Goal: Information Seeking & Learning: Learn about a topic

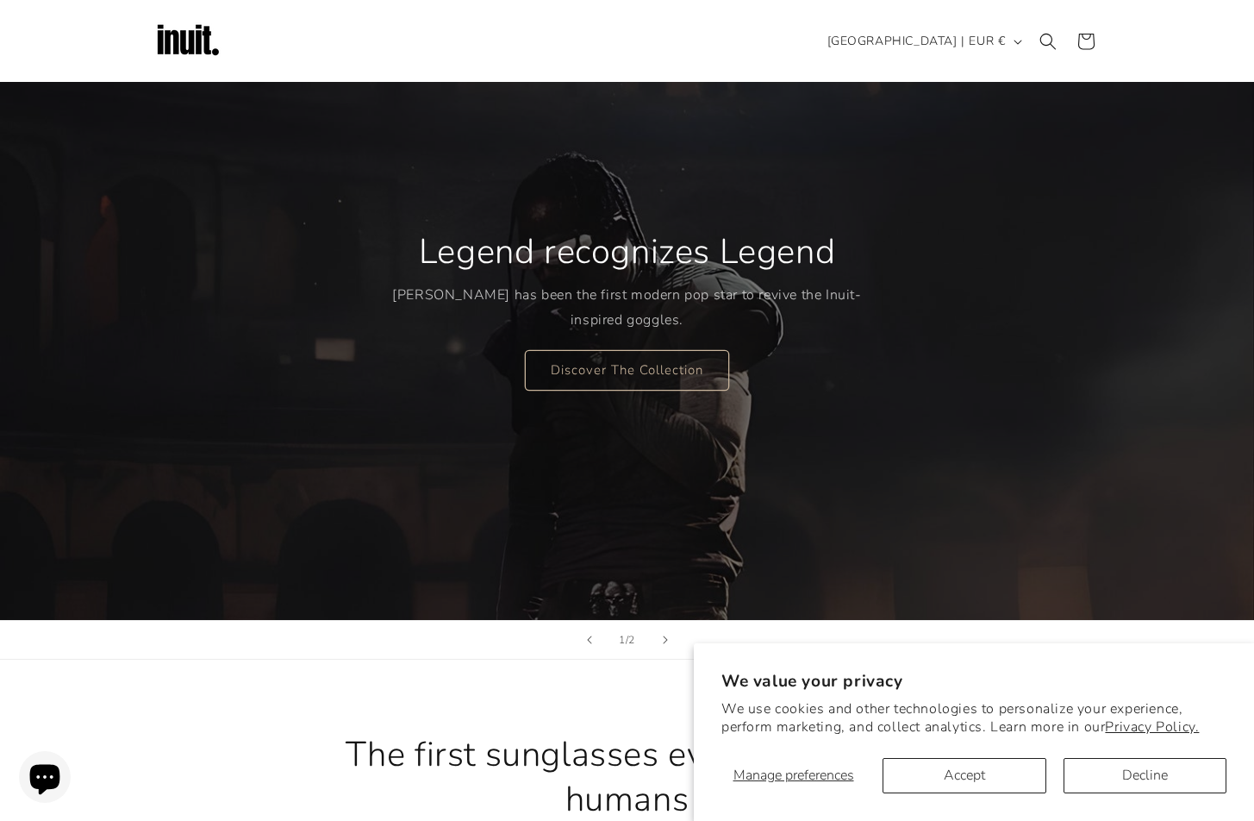
scroll to position [86, 0]
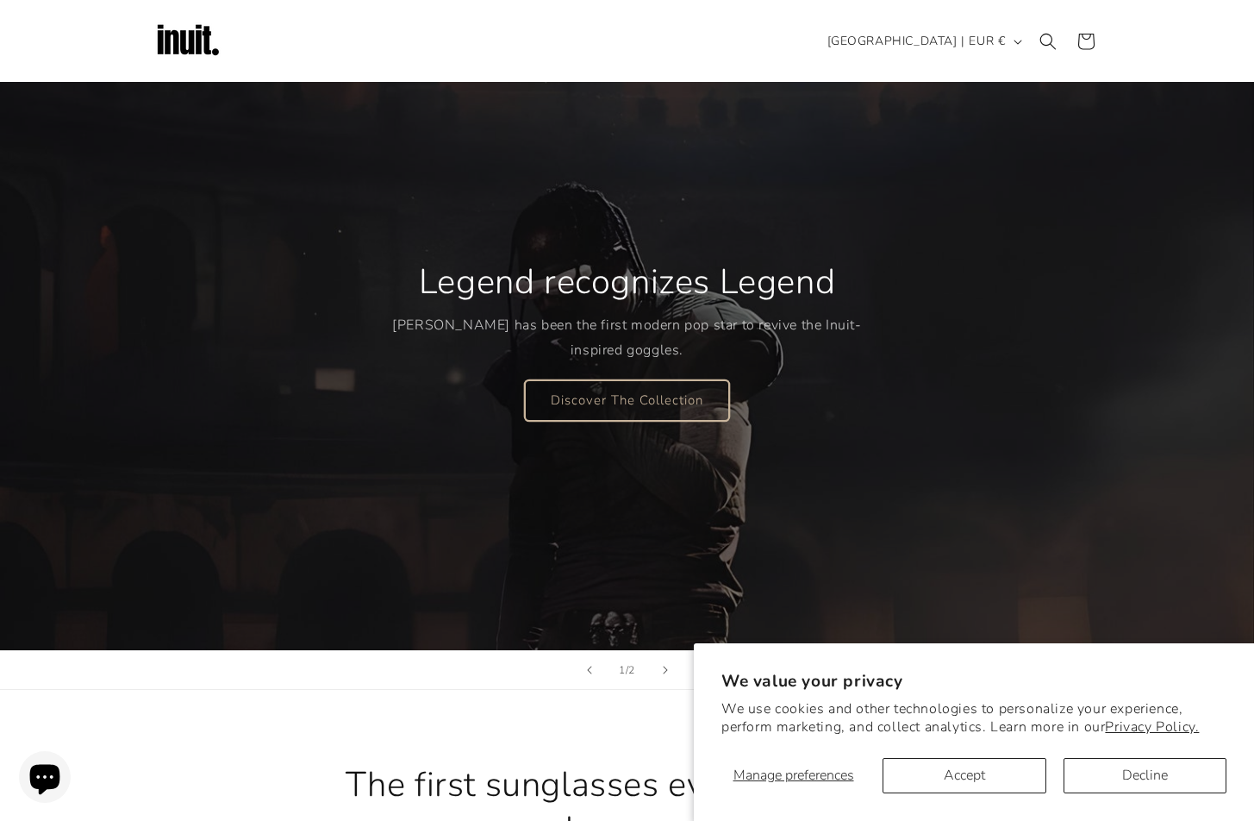
click at [625, 403] on link "Discover The Collection" at bounding box center [627, 399] width 204 height 41
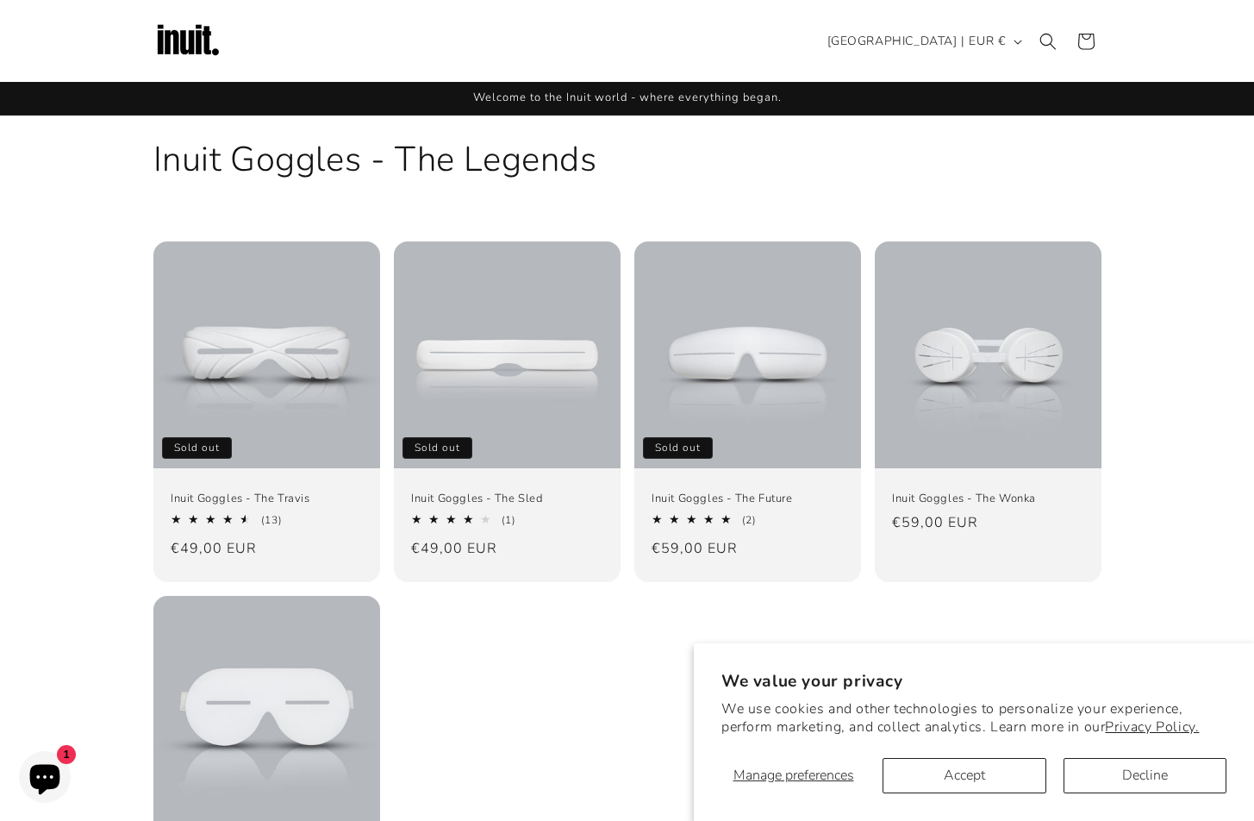
click at [198, 20] on img at bounding box center [187, 41] width 69 height 69
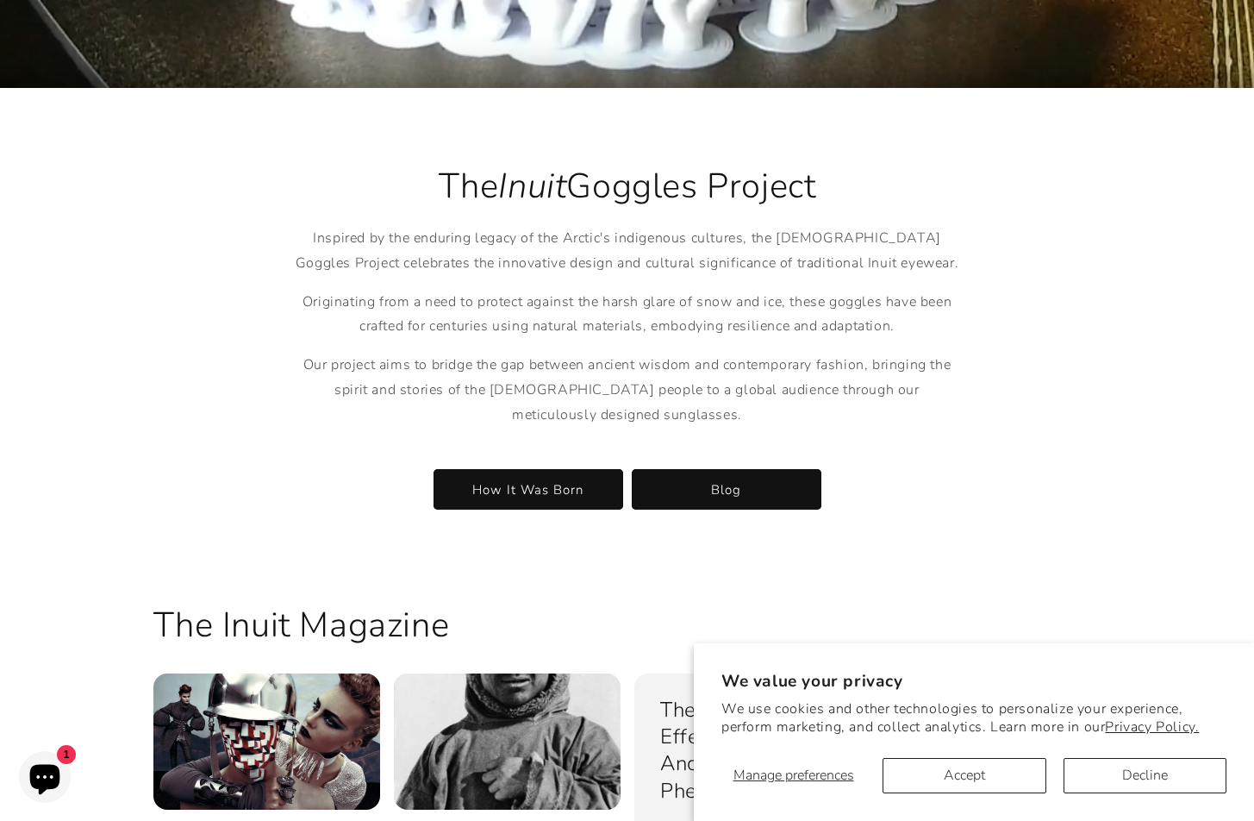
scroll to position [2845, 0]
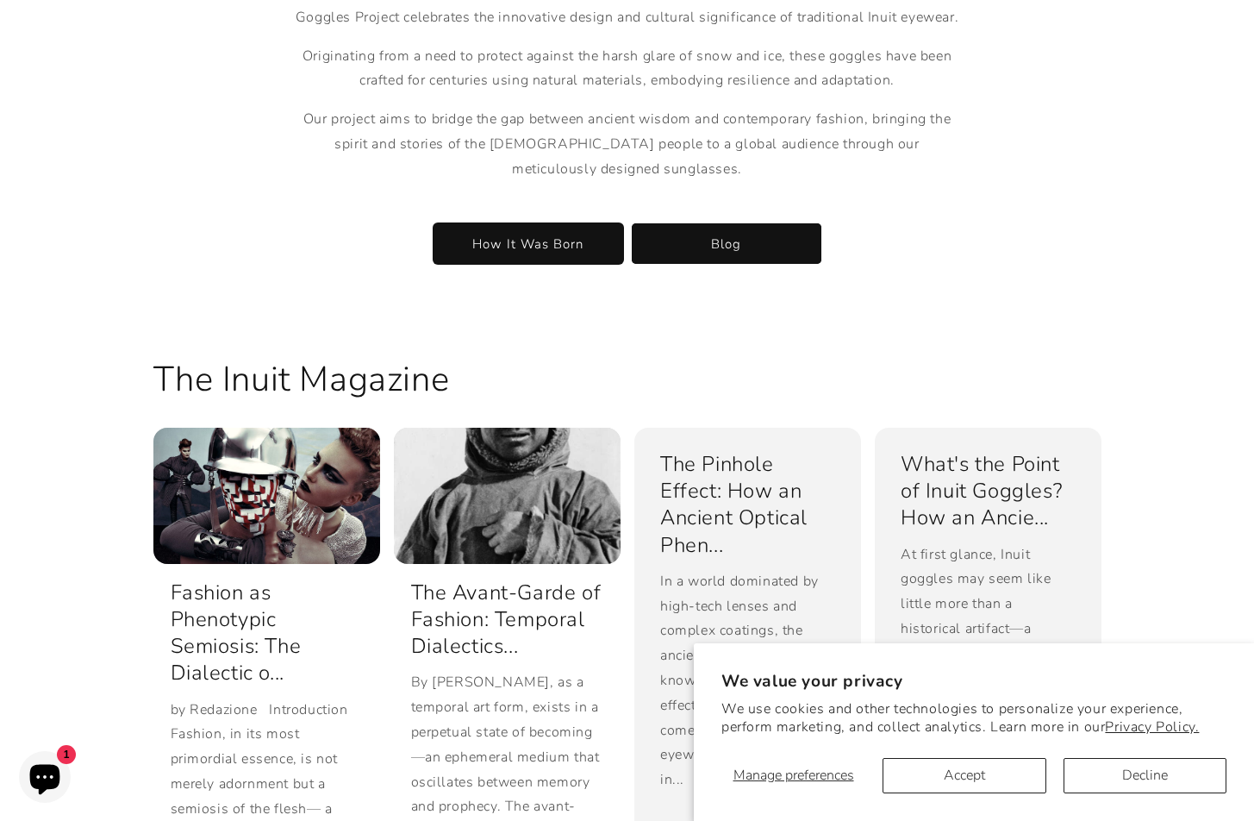
click at [541, 228] on link "How It Was Born" at bounding box center [529, 243] width 190 height 41
